Goal: Go to known website: Access a specific website the user already knows

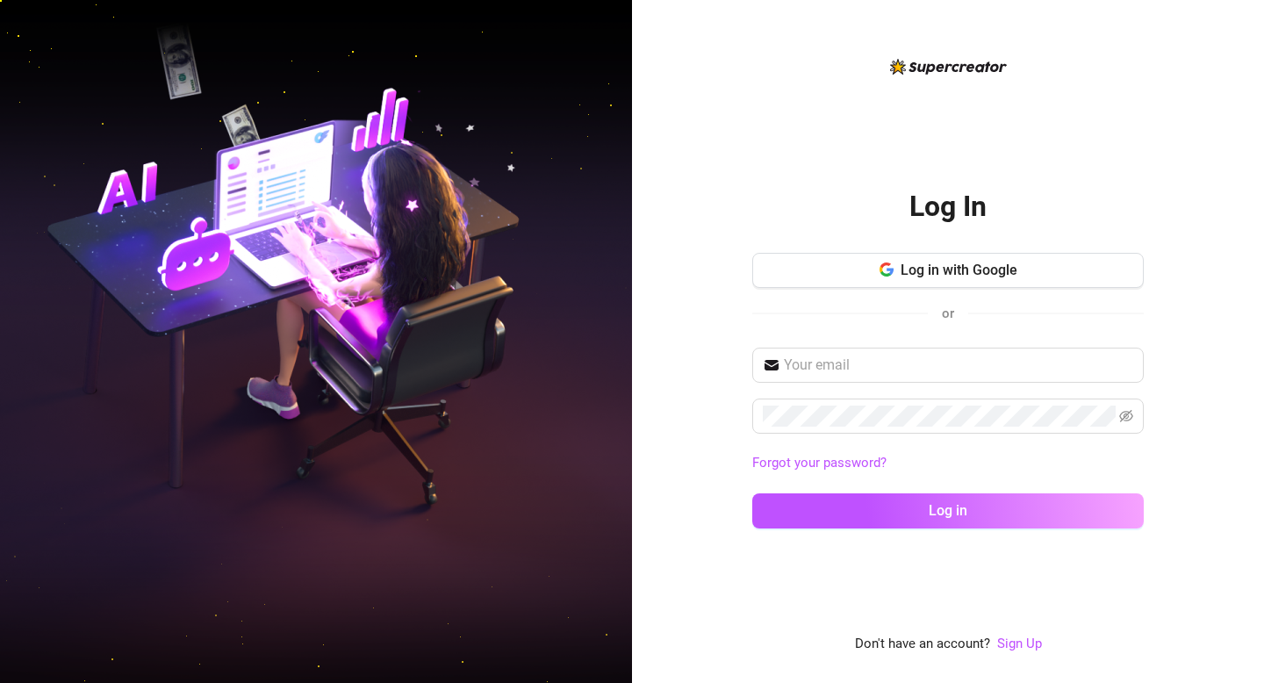
click at [922, 248] on div "Log In Log in with Google or Forgot your password? Log in" at bounding box center [947, 355] width 391 height 378
click at [894, 270] on button "Log in with Google" at bounding box center [947, 270] width 391 height 35
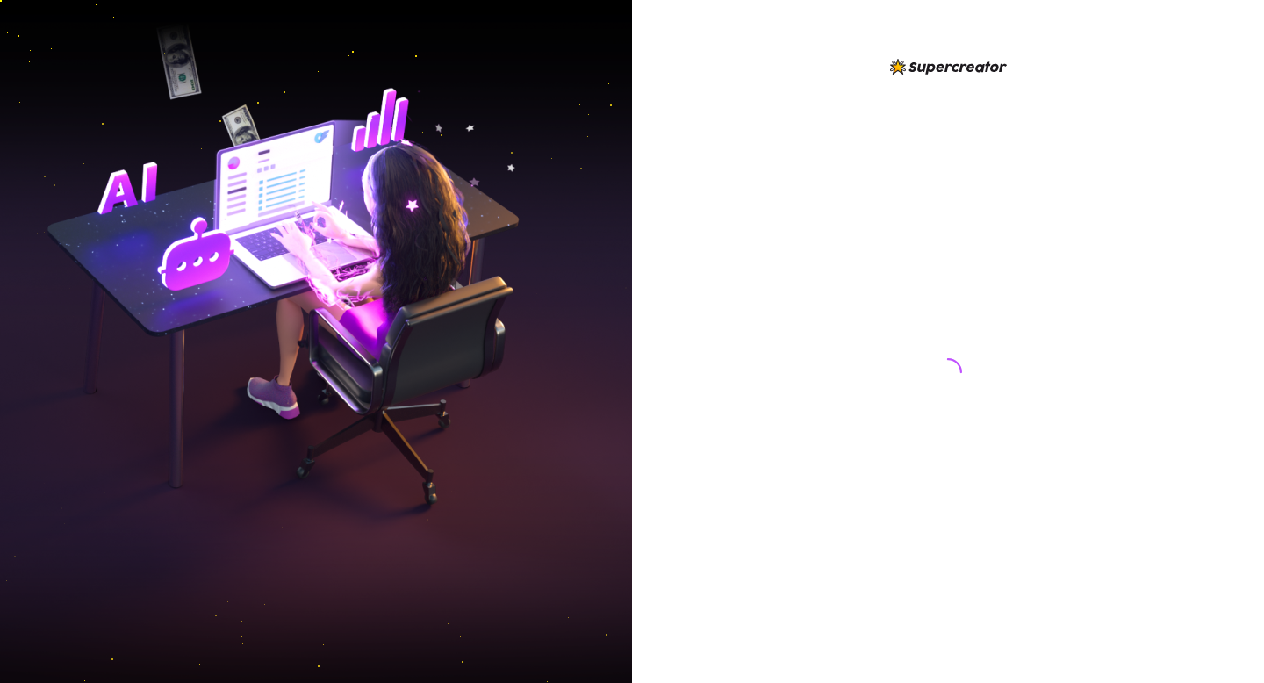
click at [845, 123] on div at bounding box center [947, 355] width 391 height 599
